Goal: Task Accomplishment & Management: Use online tool/utility

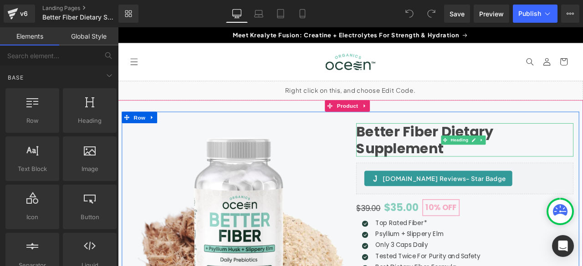
click at [498, 151] on h1 "Better Fiber Dietary Supplement" at bounding box center [528, 160] width 257 height 39
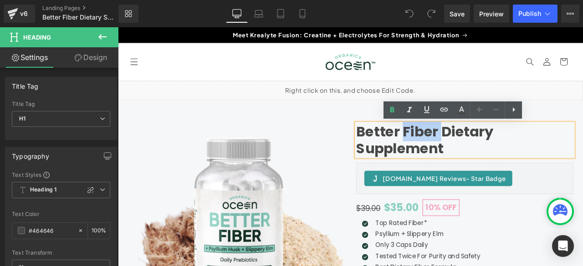
drag, startPoint x: 498, startPoint y: 150, endPoint x: 451, endPoint y: 153, distance: 47.0
click at [451, 153] on h1 "Better Fiber Dietary Supplement" at bounding box center [528, 160] width 257 height 39
copy h1 "Fiber"
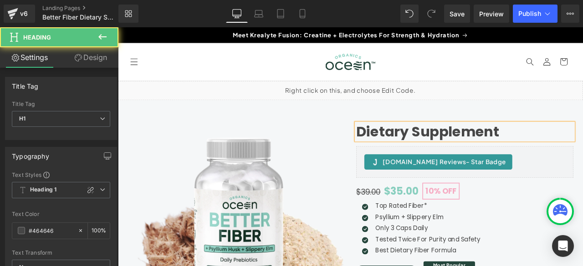
click at [462, 155] on h1 "Dietary Supplement" at bounding box center [528, 151] width 257 height 20
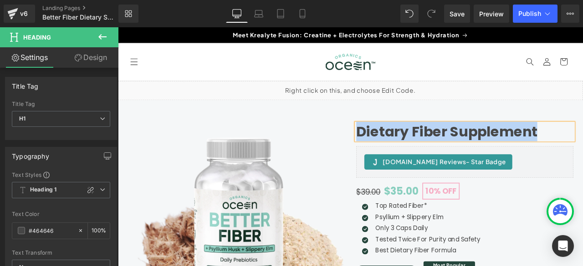
copy h1 "Dietary Fiber Supplement"
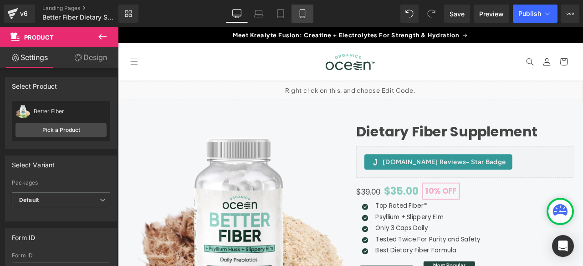
click at [307, 15] on link "Mobile" at bounding box center [302, 14] width 22 height 18
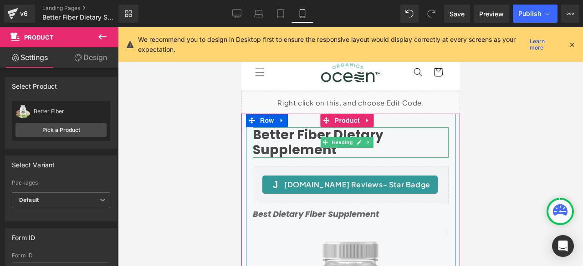
click at [298, 139] on h1 "Better Fiber DIetary Supplement" at bounding box center [350, 142] width 196 height 30
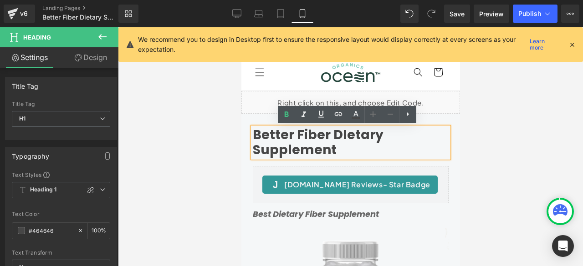
click at [298, 139] on h1 "Better Fiber DIetary Supplement" at bounding box center [350, 142] width 196 height 30
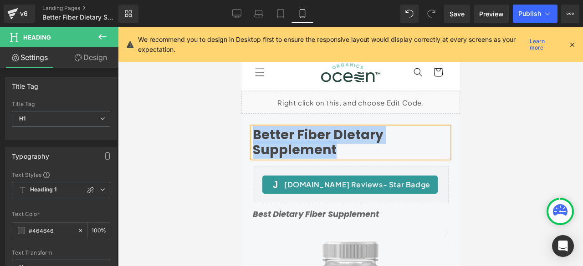
paste div
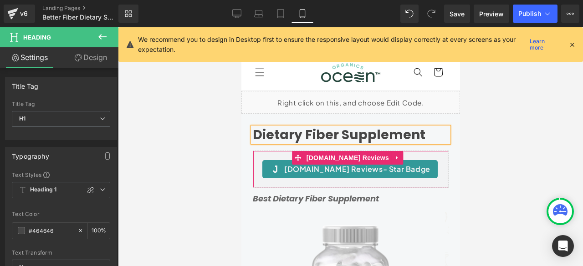
scroll to position [76, 0]
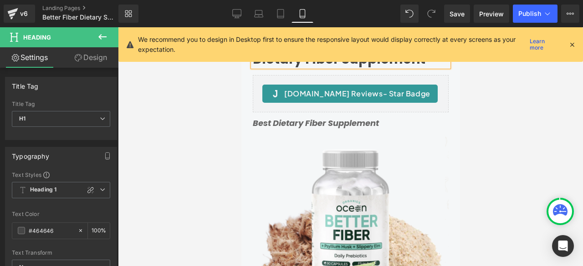
click at [281, 123] on icon "Best Dietary Fiber Supplement" at bounding box center [315, 122] width 126 height 11
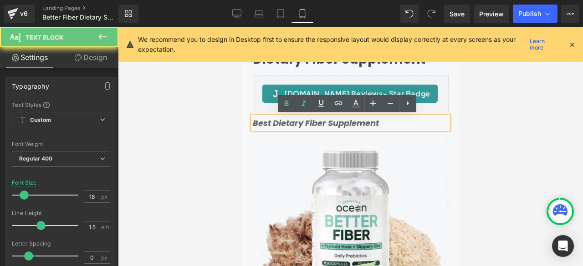
click at [281, 123] on icon "Best Dietary Fiber Supplement" at bounding box center [315, 122] width 126 height 11
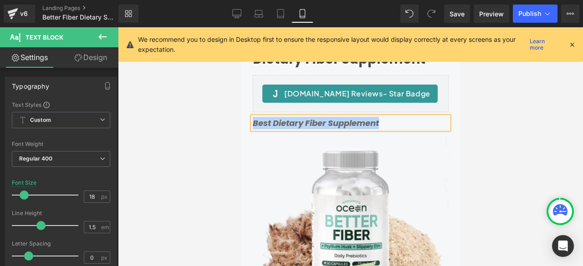
paste div
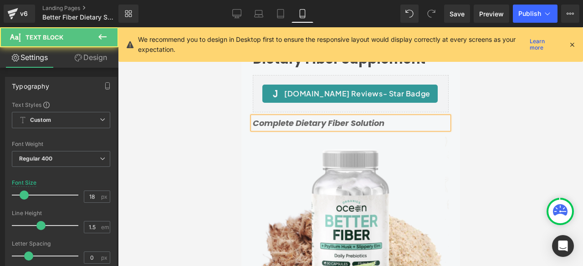
click at [351, 123] on icon "Complete Dietary Fiber Solution" at bounding box center [318, 122] width 132 height 11
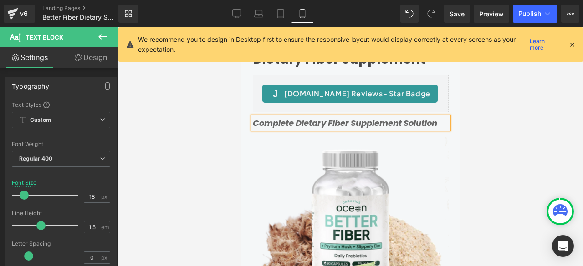
click at [447, 138] on div "Dietary Fiber Supplement Heading Judge.me Reviews - Star Badge Judge.me Reviews…" at bounding box center [349, 189] width 209 height 275
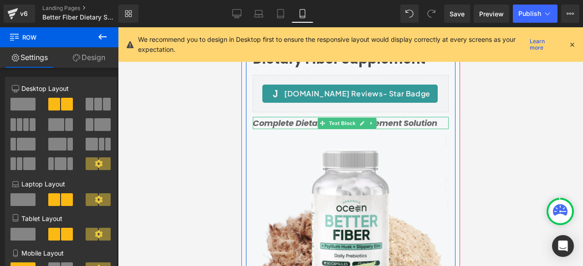
click at [301, 123] on icon "Complete Dietary Fiber Supplement Solution" at bounding box center [344, 122] width 184 height 11
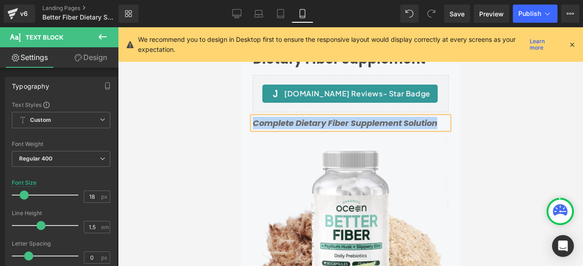
copy icon "Complete Dietary Fiber Supplement Solution"
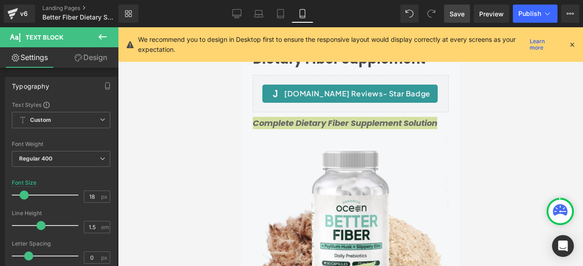
click at [452, 13] on span "Save" at bounding box center [456, 14] width 15 height 10
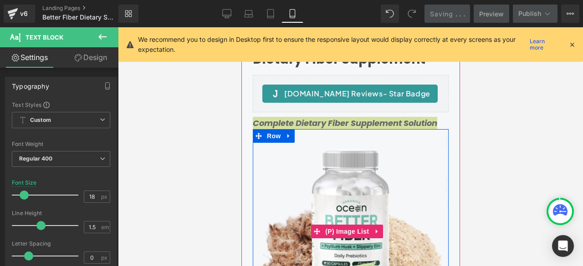
copy icon "Complete Dietary Fiber Supplement Solution"
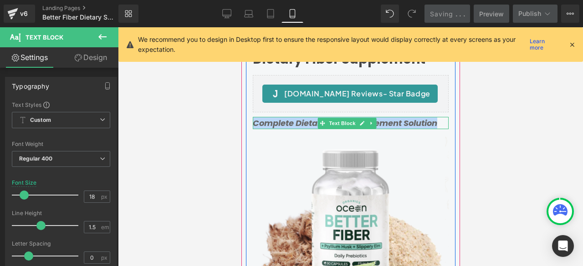
click at [284, 121] on icon "Complete Dietary Fiber Supplement Solution" at bounding box center [344, 122] width 184 height 11
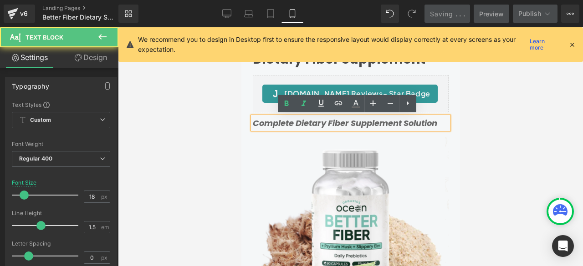
click at [284, 121] on icon "Complete Dietary Fiber Supplement Solution" at bounding box center [344, 122] width 184 height 11
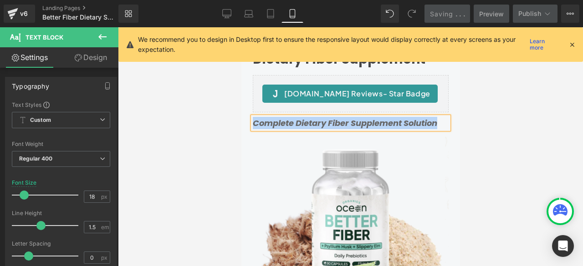
copy icon "Complete Dietary Fiber Supplement Solution"
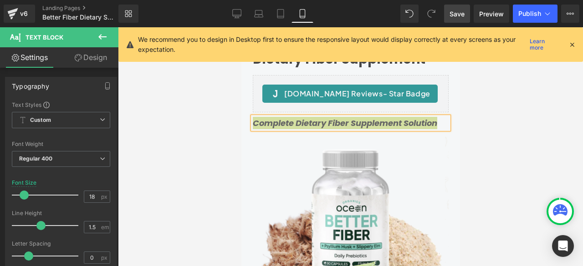
click at [463, 17] on span "Save" at bounding box center [456, 14] width 15 height 10
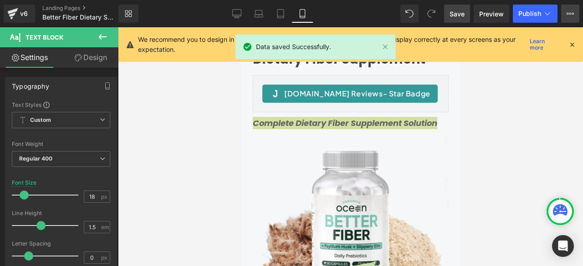
click at [570, 10] on icon at bounding box center [569, 13] width 7 height 7
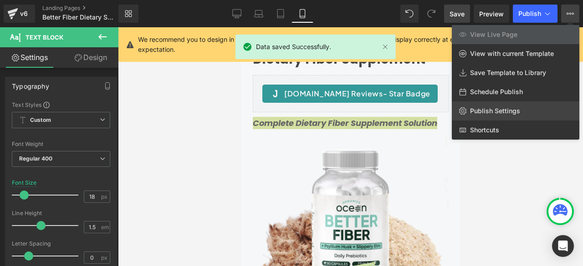
click at [502, 108] on span "Publish Settings" at bounding box center [495, 111] width 50 height 8
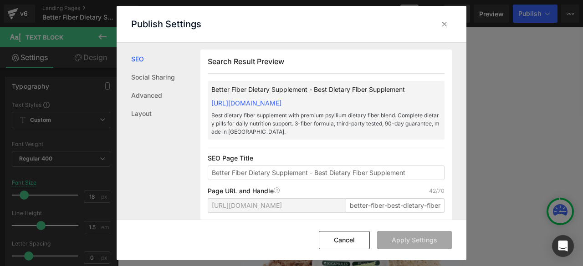
scroll to position [76, 0]
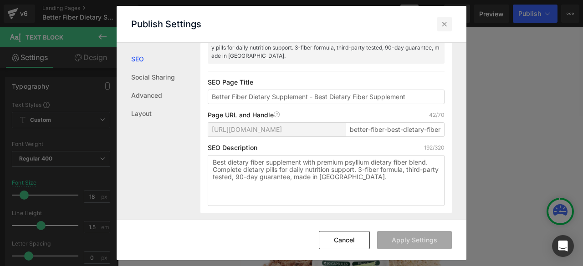
click at [443, 27] on icon at bounding box center [444, 24] width 9 height 9
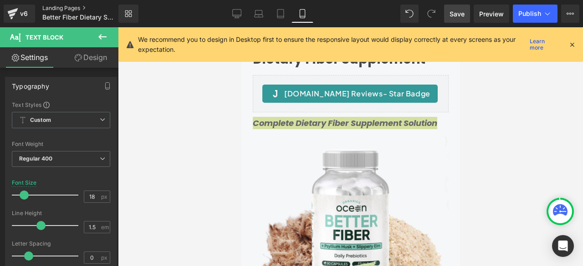
click at [57, 7] on link "Landing Pages" at bounding box center [87, 8] width 91 height 7
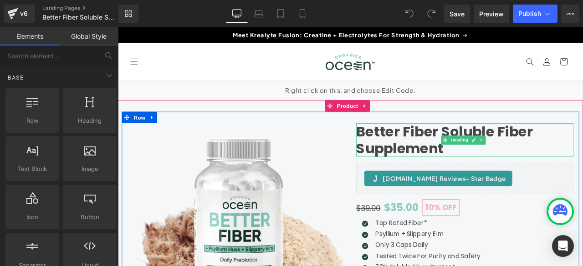
click at [487, 155] on h1 "Better Fiber Soluble Fiber Supplement" at bounding box center [528, 160] width 257 height 39
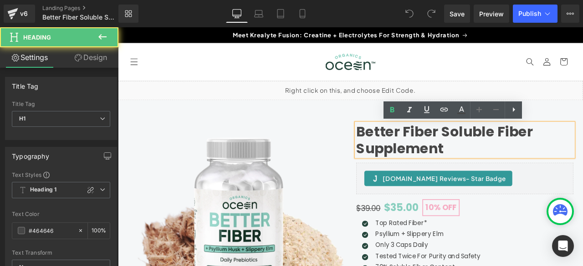
click at [498, 152] on h1 "Better Fiber Soluble Fiber Supplement" at bounding box center [528, 160] width 257 height 39
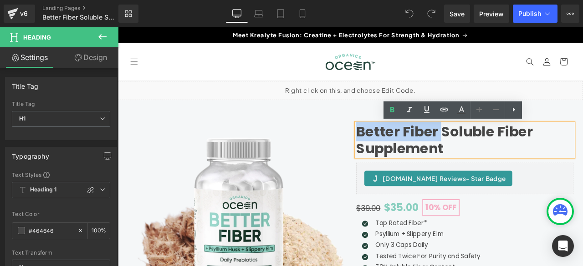
drag, startPoint x: 498, startPoint y: 152, endPoint x: 401, endPoint y: 148, distance: 97.0
click at [401, 147] on h1 "Better Fiber Soluble Fiber Supplement" at bounding box center [528, 160] width 257 height 39
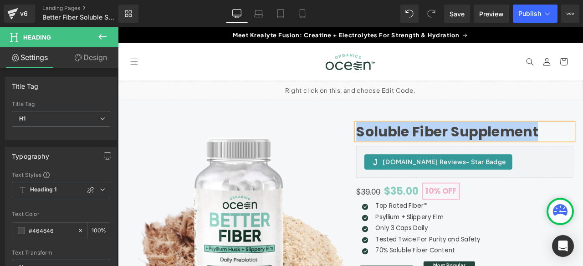
copy h1 "Soluble Fiber Supplement"
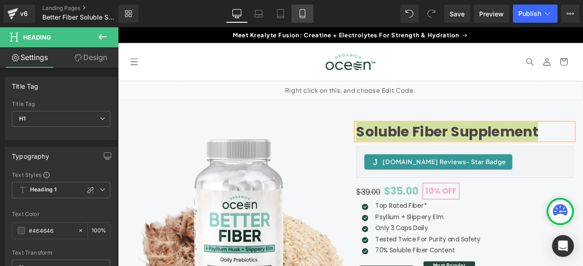
click at [298, 16] on icon at bounding box center [302, 13] width 9 height 9
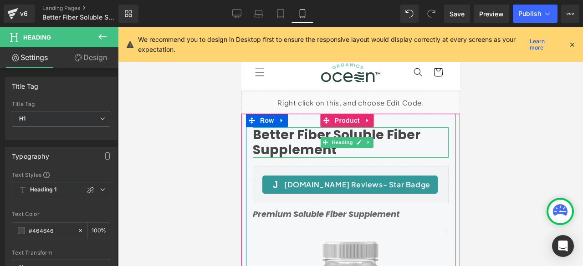
click at [290, 145] on h1 "Better Fiber Soluble Fiber Supplement" at bounding box center [350, 142] width 196 height 30
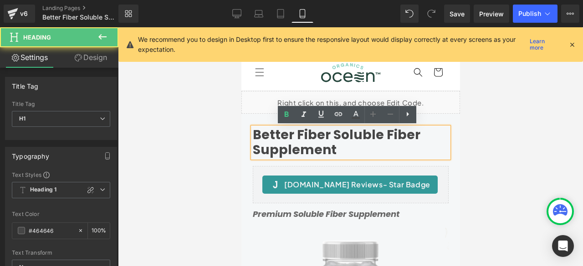
click at [290, 145] on h1 "Better Fiber Soluble Fiber Supplement" at bounding box center [350, 142] width 196 height 30
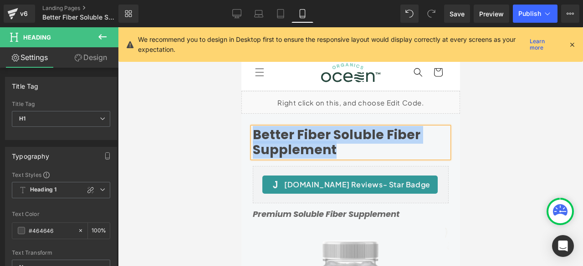
paste div
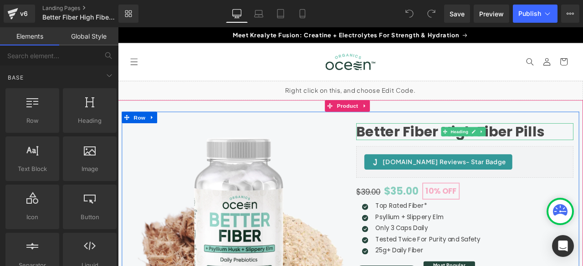
click at [490, 151] on h1 "Better Fiber High Fiber Pills" at bounding box center [528, 151] width 257 height 20
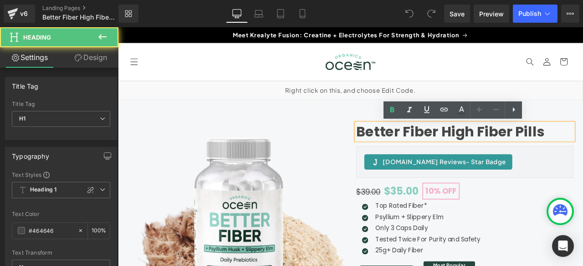
click at [496, 152] on h1 "Better Fiber High Fiber Pills" at bounding box center [528, 151] width 257 height 20
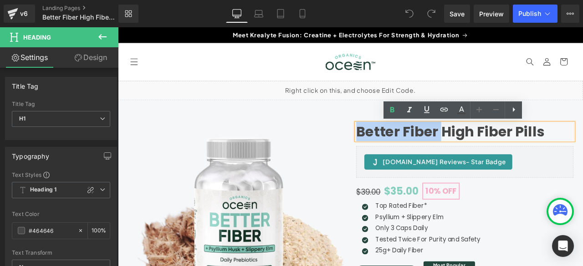
drag, startPoint x: 499, startPoint y: 151, endPoint x: 391, endPoint y: 152, distance: 108.3
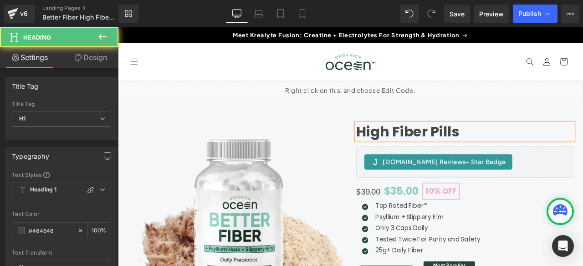
click at [529, 148] on h1 "High Fiber Pills" at bounding box center [528, 151] width 257 height 20
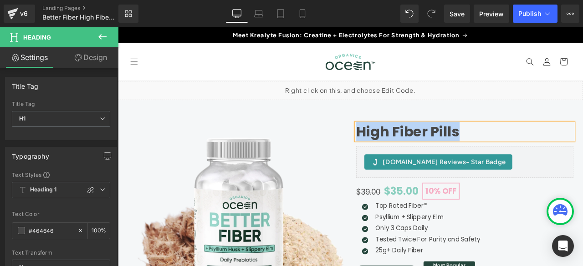
copy h1 "High Fiber Pills"
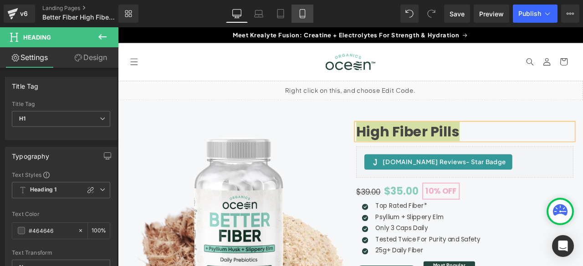
click at [306, 16] on icon at bounding box center [302, 13] width 9 height 9
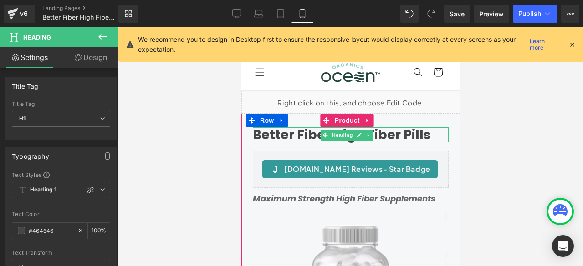
click at [299, 134] on h1 "Better Fiber High Fiber Pills" at bounding box center [350, 134] width 196 height 15
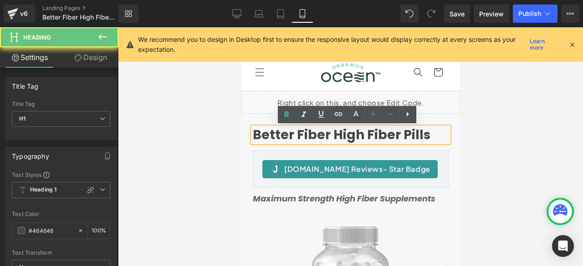
click at [299, 135] on h1 "Better Fiber High Fiber Pills" at bounding box center [350, 134] width 196 height 15
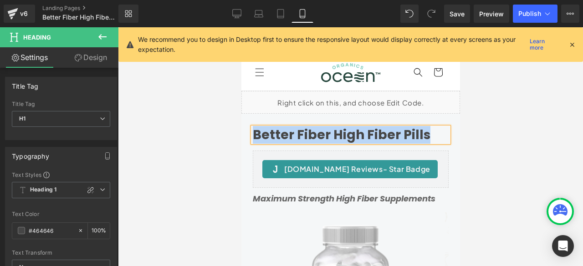
paste div
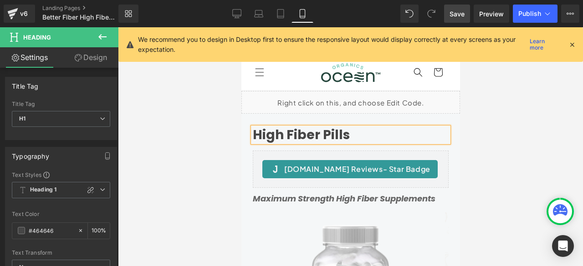
click at [453, 17] on span "Save" at bounding box center [456, 14] width 15 height 10
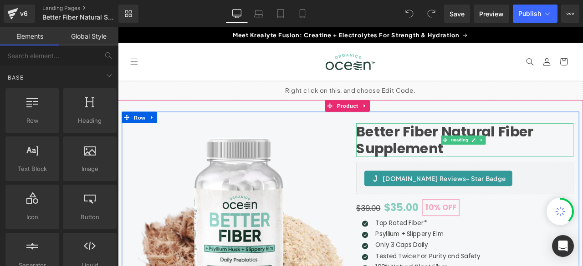
click at [499, 148] on h1 "Better Fiber Natural Fiber Supplement" at bounding box center [528, 160] width 257 height 39
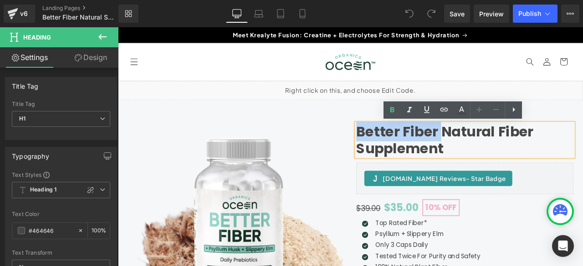
drag, startPoint x: 499, startPoint y: 149, endPoint x: 399, endPoint y: 150, distance: 100.1
click at [400, 150] on h1 "Better Fiber Natural Fiber Supplement" at bounding box center [528, 160] width 257 height 39
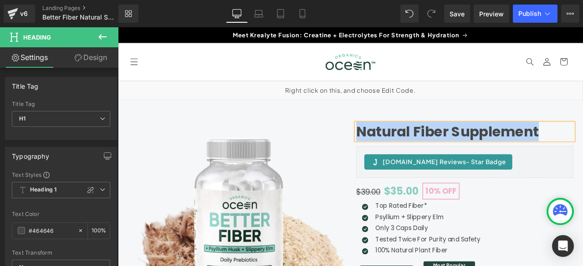
copy h1 "Natural Fiber Supplement"
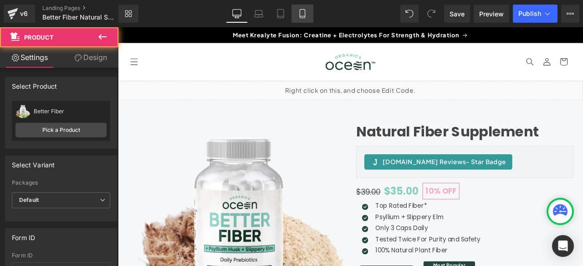
click at [302, 12] on icon at bounding box center [302, 13] width 9 height 9
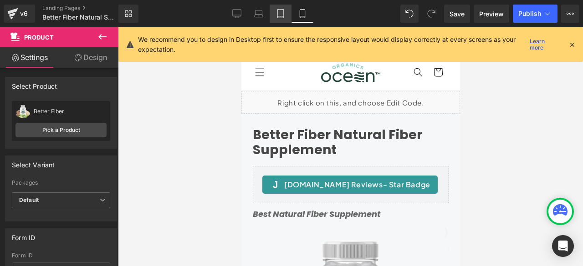
click at [282, 16] on icon at bounding box center [280, 16] width 6 height 0
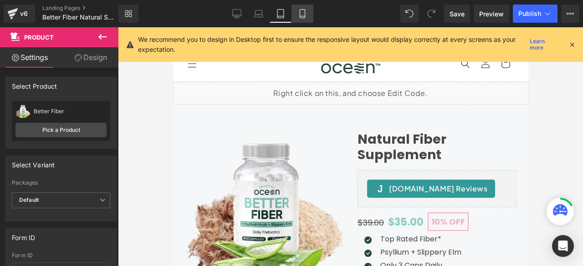
click at [312, 18] on link "Mobile" at bounding box center [302, 14] width 22 height 18
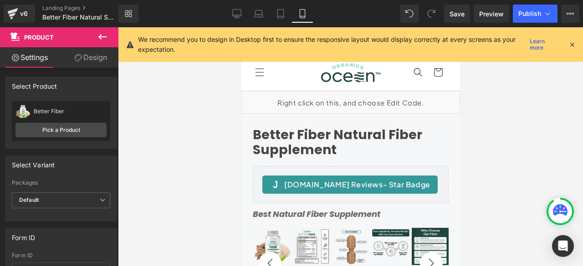
scroll to position [9, 0]
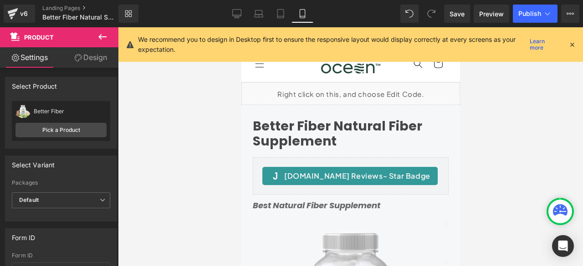
click at [337, 134] on div "Better Fiber Natural Fiber Supplement Heading" at bounding box center [350, 134] width 196 height 30
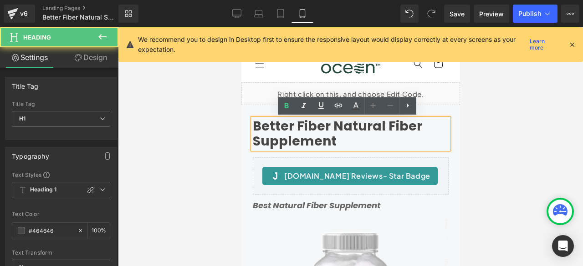
drag, startPoint x: 332, startPoint y: 138, endPoint x: 331, endPoint y: 144, distance: 6.5
click at [332, 140] on h1 "Better Fiber Natural Fiber Supplement" at bounding box center [350, 134] width 196 height 30
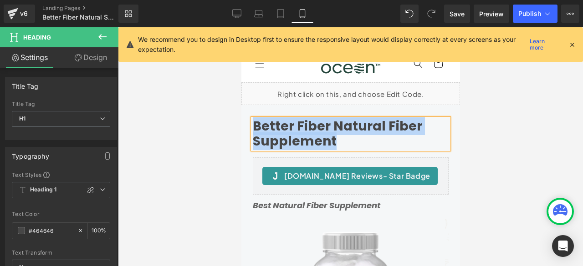
paste div
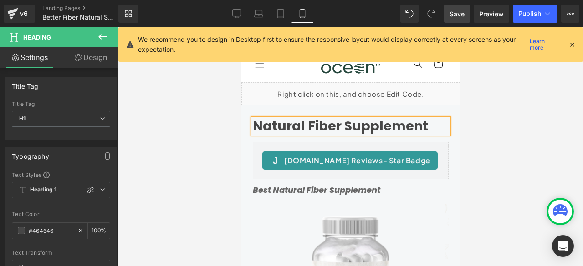
click at [453, 17] on span "Save" at bounding box center [456, 14] width 15 height 10
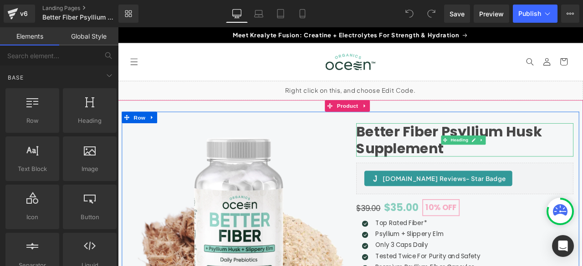
click at [478, 155] on h1 "Better Fiber Psyllium Husk Supplement" at bounding box center [528, 160] width 257 height 39
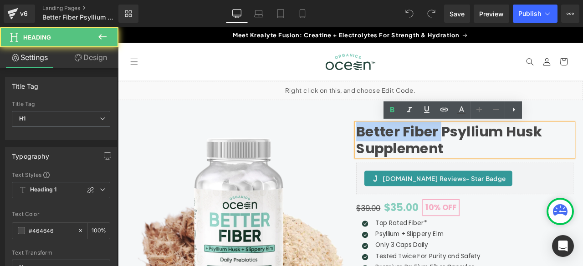
drag, startPoint x: 497, startPoint y: 150, endPoint x: 396, endPoint y: 147, distance: 100.6
click at [400, 147] on h1 "Better Fiber Psyllium Husk Supplement" at bounding box center [528, 160] width 257 height 39
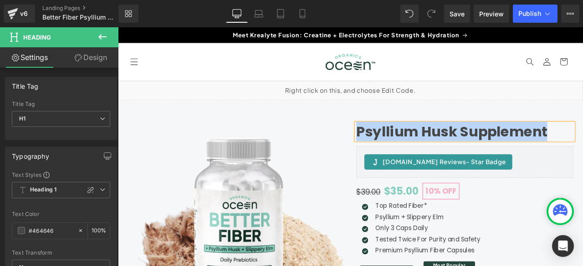
copy h1 "Psyllium Husk Supplement"
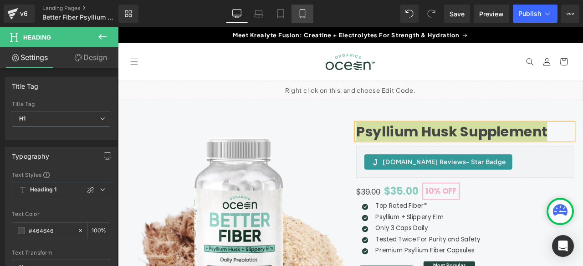
click at [306, 17] on icon at bounding box center [302, 13] width 9 height 9
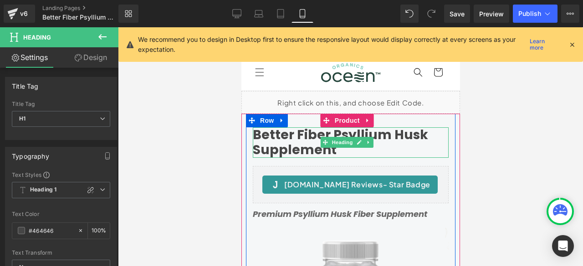
click at [298, 146] on h1 "Better Fiber Psyllium Husk Supplement" at bounding box center [350, 142] width 196 height 30
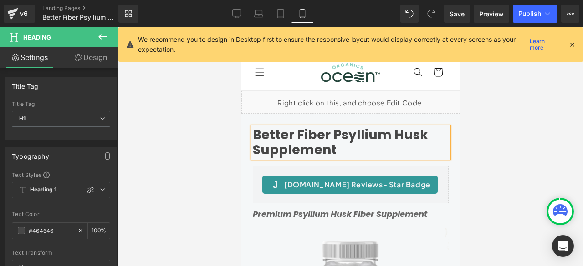
click at [296, 145] on h1 "Better Fiber Psyllium Husk Supplement" at bounding box center [350, 142] width 196 height 30
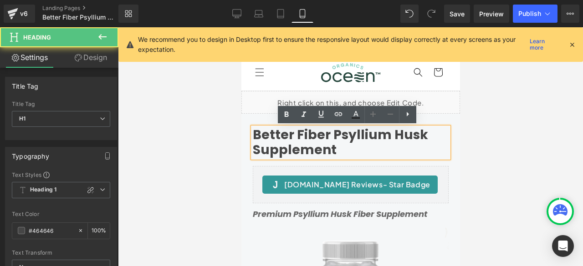
click at [296, 145] on h1 "Better Fiber Psyllium Husk Supplement" at bounding box center [350, 142] width 196 height 30
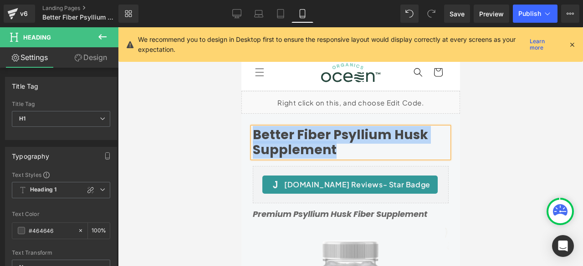
paste div
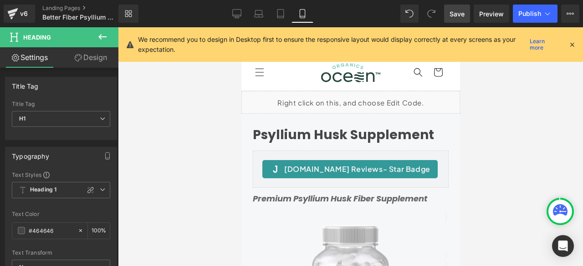
click at [452, 15] on span "Save" at bounding box center [456, 14] width 15 height 10
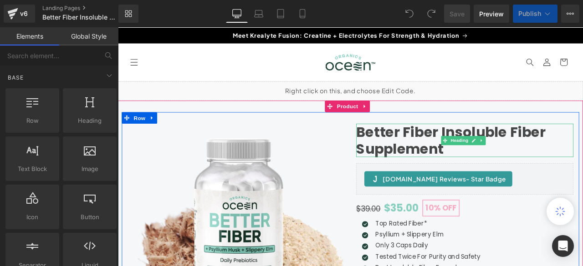
click at [481, 159] on h1 "Better Fiber Insoluble Fiber Supplement" at bounding box center [528, 160] width 257 height 39
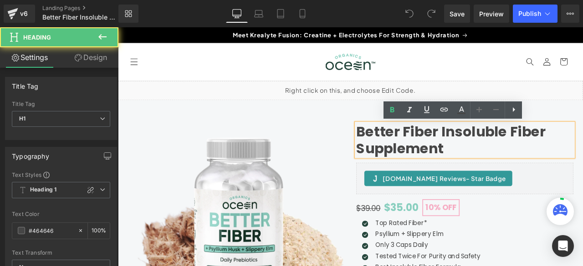
click at [498, 146] on h1 "Better Fiber Insoluble Fiber Supplement" at bounding box center [528, 160] width 257 height 39
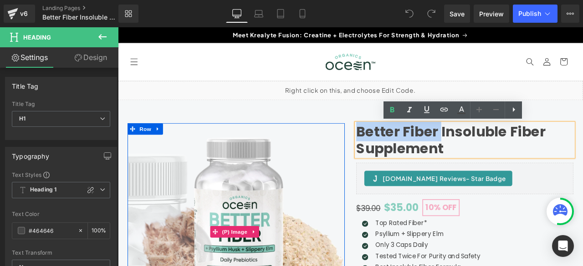
drag, startPoint x: 498, startPoint y: 146, endPoint x: 380, endPoint y: 142, distance: 118.0
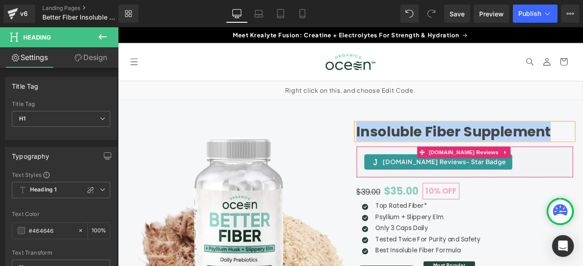
copy h1 "Insoluble Fiber Supplement"
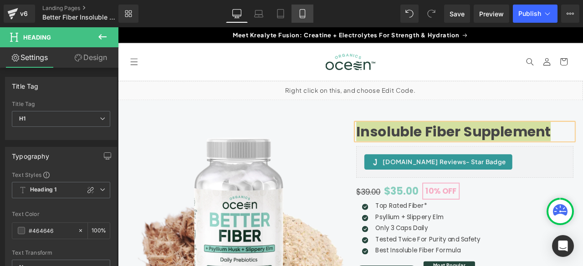
click at [300, 15] on icon at bounding box center [302, 14] width 5 height 9
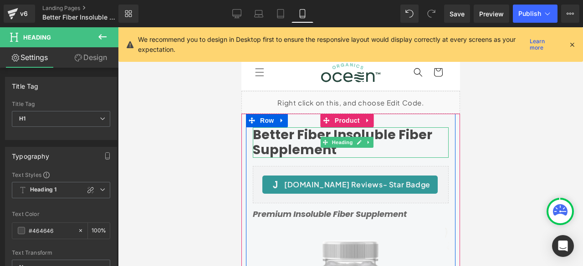
click at [293, 139] on h1 "Better Fiber Insoluble Fiber Supplement" at bounding box center [350, 142] width 196 height 30
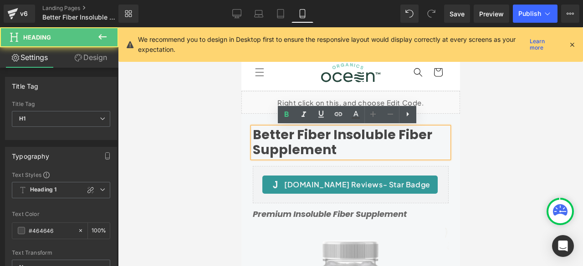
click at [292, 145] on h1 "Better Fiber Insoluble Fiber Supplement" at bounding box center [350, 142] width 196 height 30
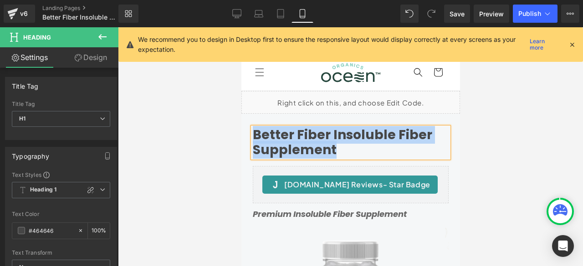
paste div
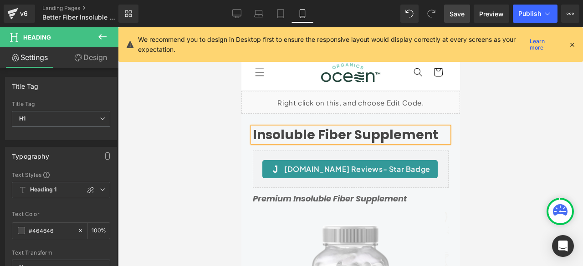
click at [458, 15] on span "Save" at bounding box center [456, 14] width 15 height 10
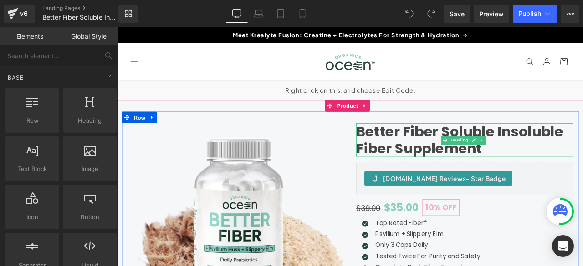
click at [499, 150] on h1 "Better Fiber Soluble Insoluble Fiber Supplement" at bounding box center [528, 160] width 257 height 39
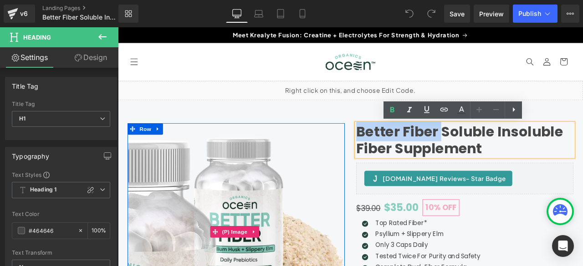
drag, startPoint x: 499, startPoint y: 150, endPoint x: 377, endPoint y: 156, distance: 121.7
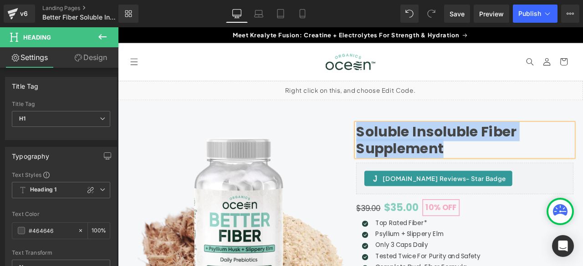
copy h1 "Soluble Insoluble Fiber Supplement"
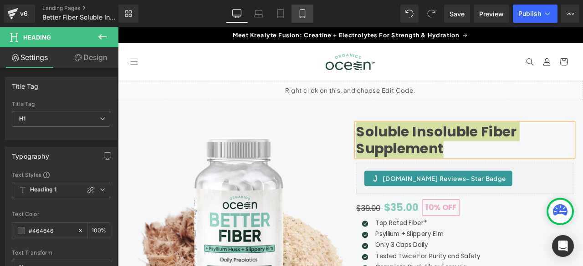
drag, startPoint x: 106, startPoint y: 78, endPoint x: 312, endPoint y: 14, distance: 215.8
click at [312, 14] on link "Mobile" at bounding box center [302, 14] width 22 height 18
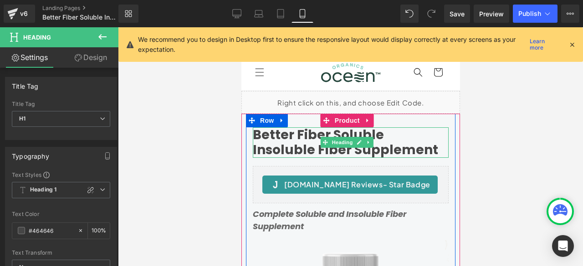
click at [296, 142] on h1 "Better Fiber Soluble Insoluble Fiber Supplement" at bounding box center [350, 142] width 196 height 30
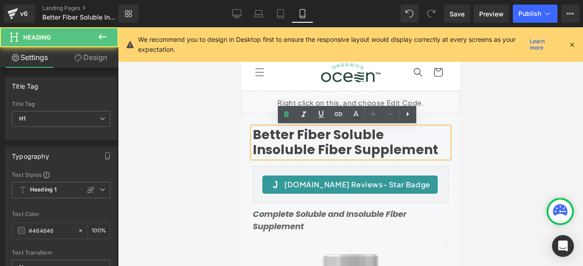
click at [296, 138] on h1 "Better Fiber Soluble Insoluble Fiber Supplement" at bounding box center [350, 142] width 196 height 30
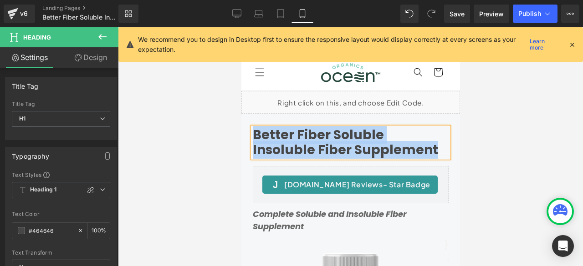
paste div
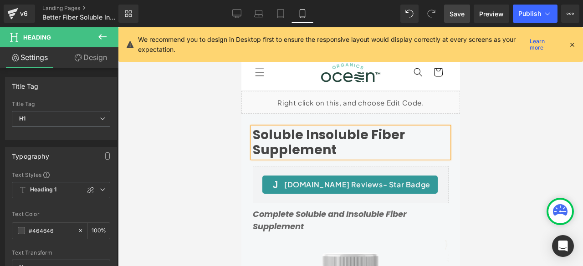
click at [451, 13] on span "Save" at bounding box center [456, 14] width 15 height 10
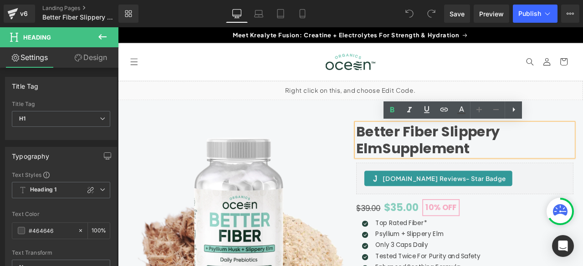
drag, startPoint x: 501, startPoint y: 151, endPoint x: 396, endPoint y: 151, distance: 105.2
click at [400, 151] on div "Better Fiber Slippery Elm Supplement" at bounding box center [528, 160] width 257 height 39
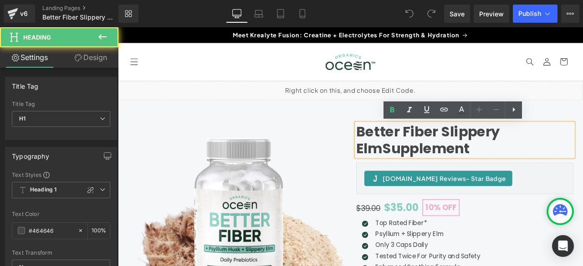
click at [500, 151] on h1 "Better Fiber Slippery Elm Supplement" at bounding box center [528, 160] width 257 height 39
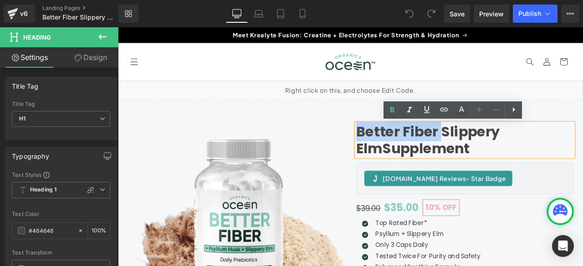
drag, startPoint x: 497, startPoint y: 150, endPoint x: 401, endPoint y: 148, distance: 96.5
click at [401, 148] on h1 "Better Fiber Slippery Elm Supplement" at bounding box center [528, 160] width 257 height 39
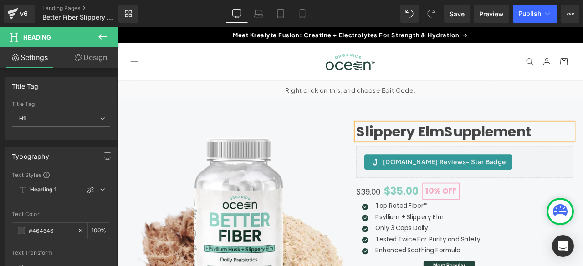
copy h1 "Slippery Elm Supplement"
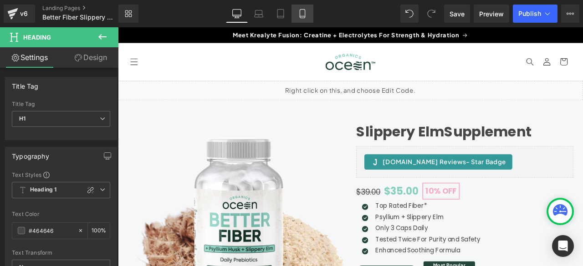
click at [302, 10] on icon at bounding box center [302, 13] width 9 height 9
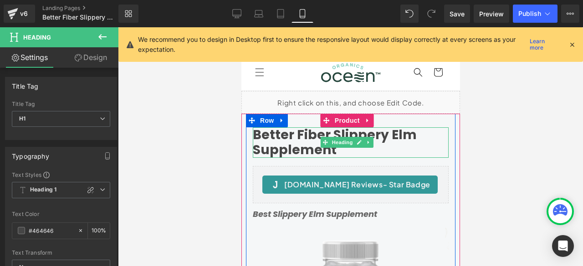
click at [296, 147] on h1 "Better Fiber Slippery Elm Supplement" at bounding box center [350, 142] width 196 height 30
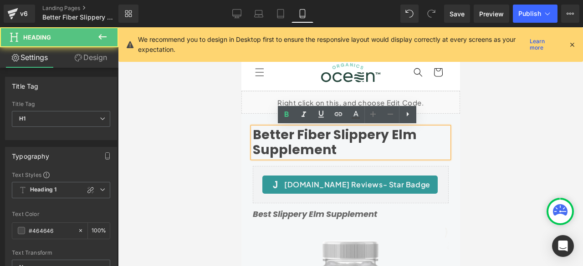
click at [294, 142] on h1 "Better Fiber Slippery Elm Supplement" at bounding box center [350, 142] width 196 height 30
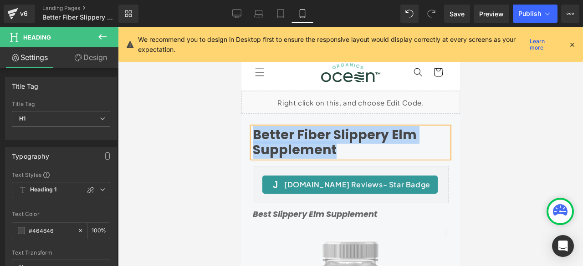
paste div
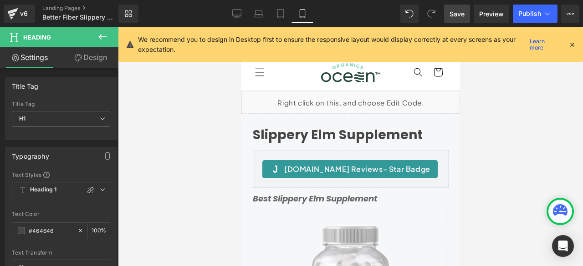
click at [455, 14] on span "Save" at bounding box center [456, 14] width 15 height 10
